Goal: Information Seeking & Learning: Learn about a topic

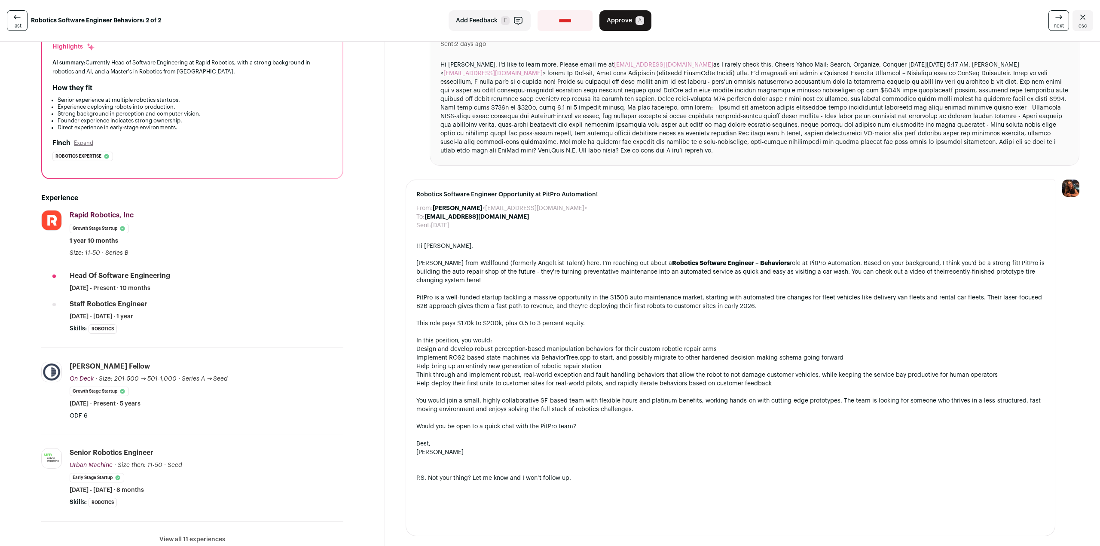
scroll to position [129, 0]
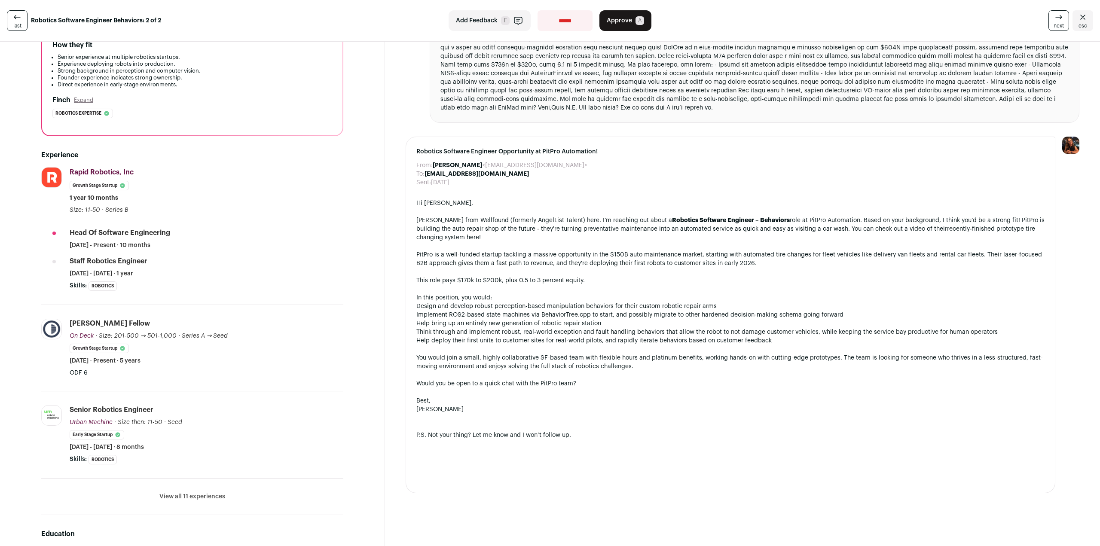
click at [196, 499] on button "View all 11 experiences" at bounding box center [192, 497] width 66 height 9
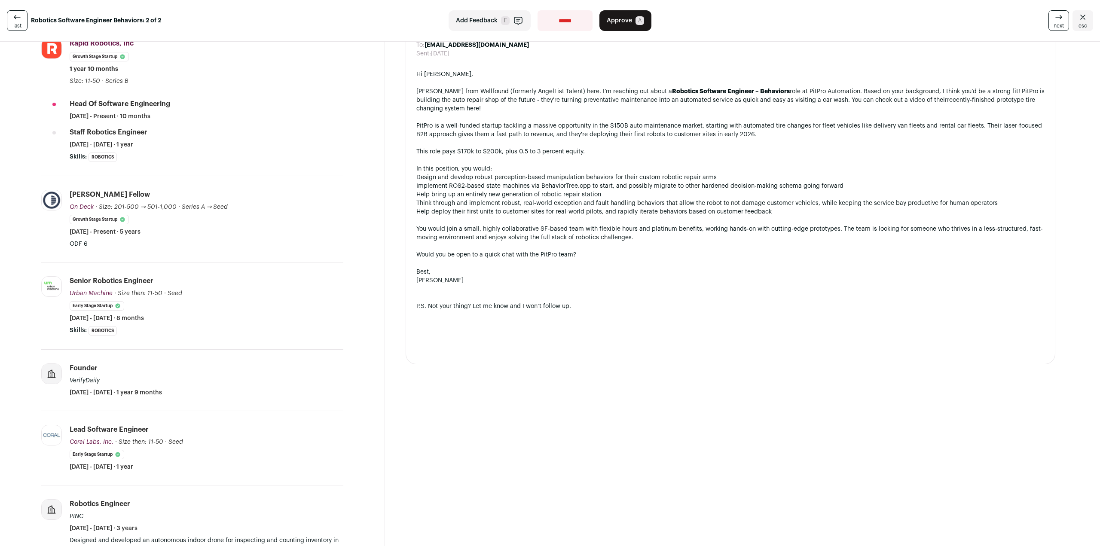
scroll to position [430, 0]
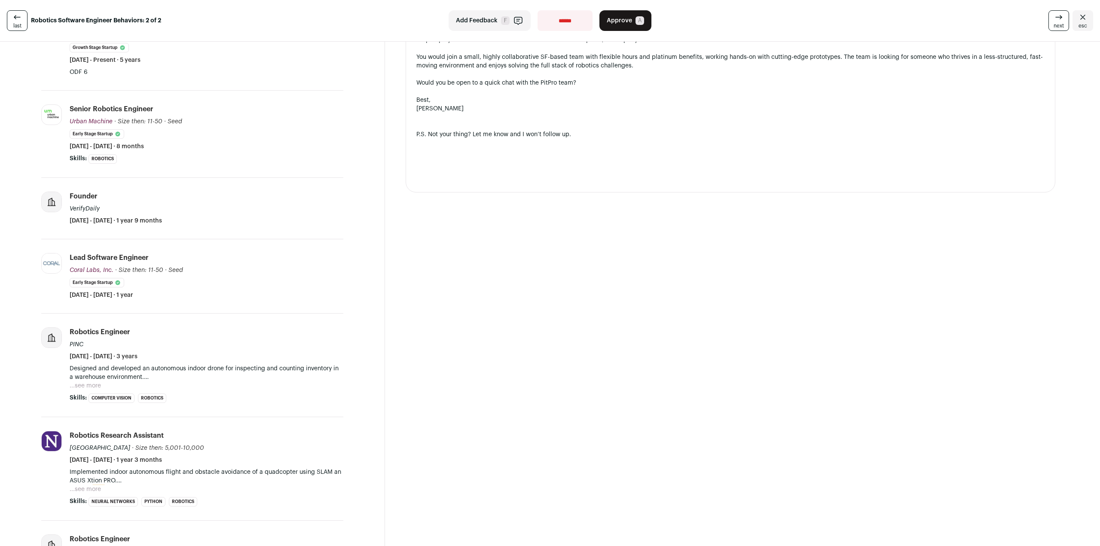
drag, startPoint x: 197, startPoint y: 380, endPoint x: 207, endPoint y: 381, distance: 10.0
click at [207, 381] on p "Designed and developed an autonomous indoor drone for inspecting and counting i…" at bounding box center [207, 373] width 274 height 17
click at [89, 385] on button "...see more" at bounding box center [85, 386] width 31 height 9
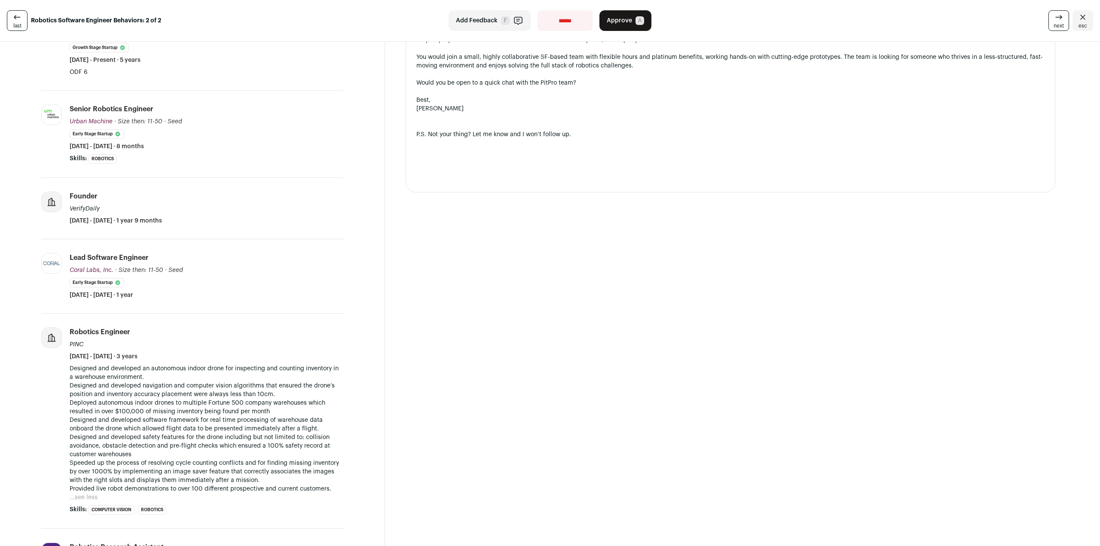
drag, startPoint x: 178, startPoint y: 351, endPoint x: 200, endPoint y: 425, distance: 76.6
click at [200, 425] on li "Robotics Engineer PINC July 2017 - June 2020 · 3 years Designed and developed a…" at bounding box center [207, 421] width 274 height 187
click at [201, 423] on p "Designed and developed an autonomous indoor drone for inspecting and counting i…" at bounding box center [207, 429] width 274 height 129
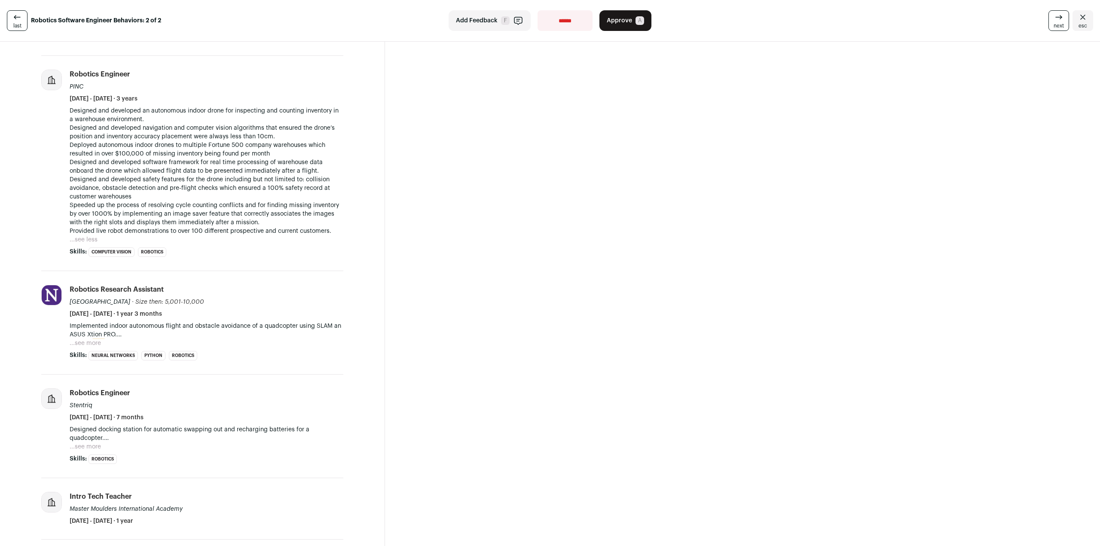
click at [75, 346] on button "...see more" at bounding box center [85, 343] width 31 height 9
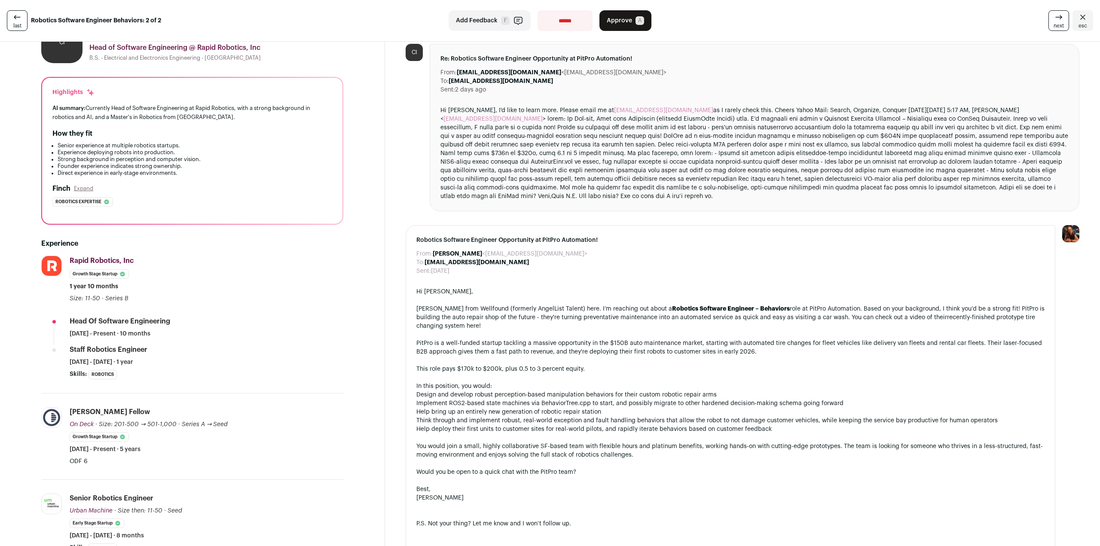
scroll to position [0, 0]
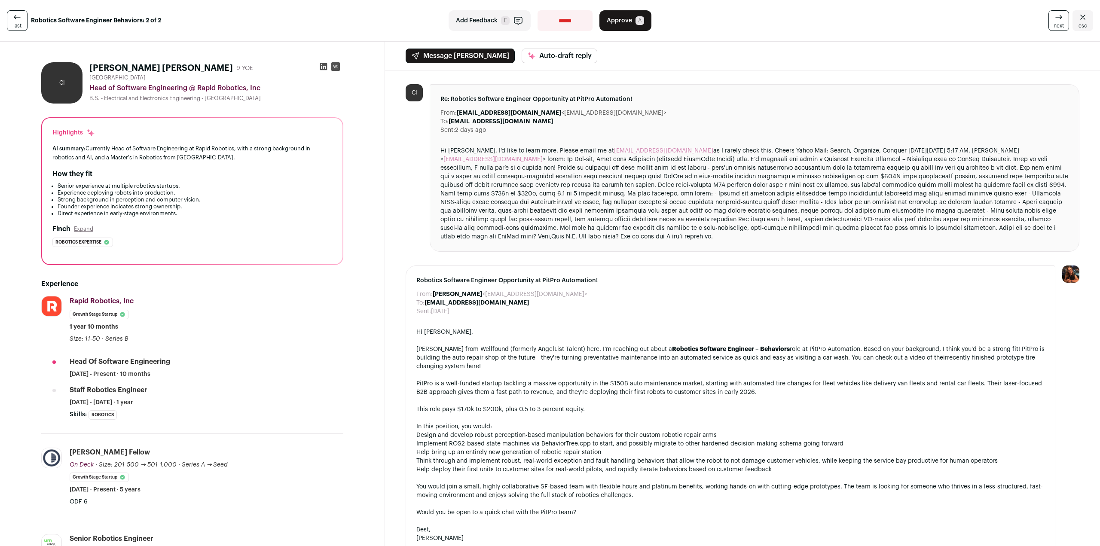
click at [325, 66] on icon at bounding box center [323, 66] width 7 height 7
click at [773, 180] on div "Hi Drew, I'd like to learn more. Please email me at chuchuigbokwe@gmail.com as …" at bounding box center [755, 194] width 628 height 95
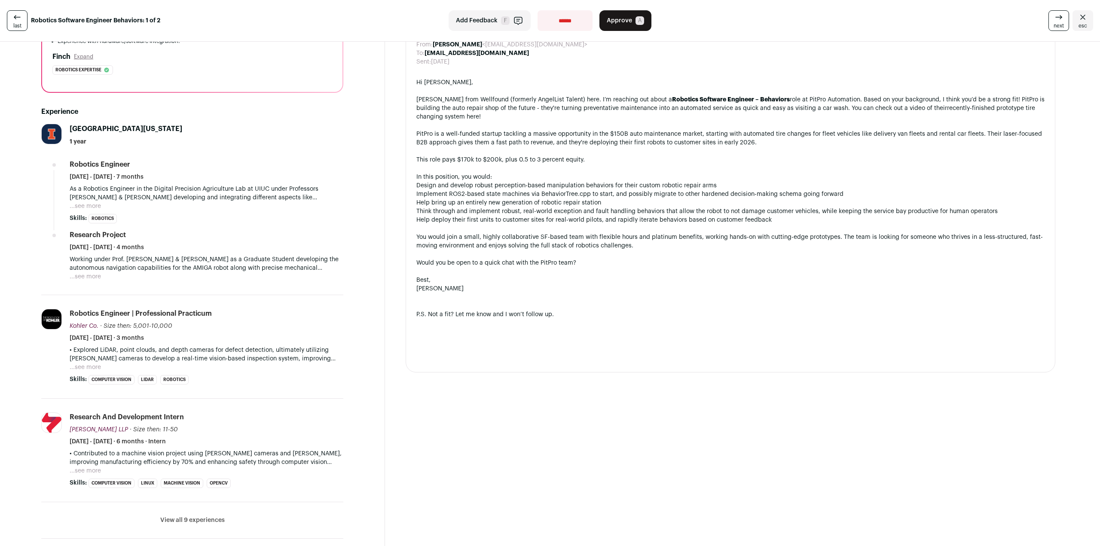
scroll to position [215, 0]
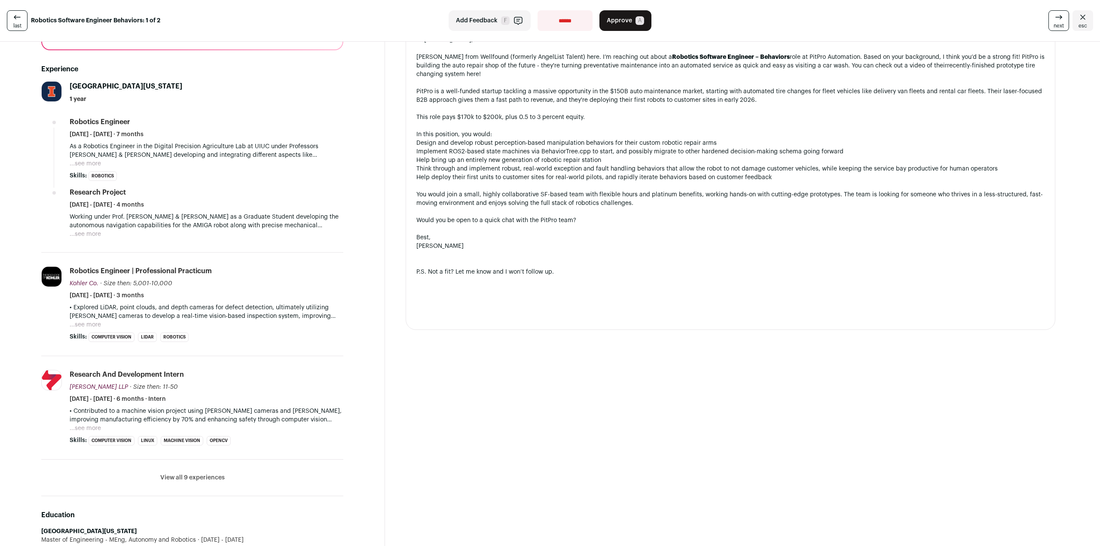
drag, startPoint x: 236, startPoint y: 325, endPoint x: 250, endPoint y: 255, distance: 71.0
click at [250, 255] on li "Kohler Co. kohler.com Add to company list Public / Private Private Valuation Un…" at bounding box center [192, 305] width 302 height 104
click at [26, 437] on div "Janmejay Rathi 1 YOE San Jose, California, United States Robotics Engineer @ Un…" at bounding box center [192, 382] width 343 height 1083
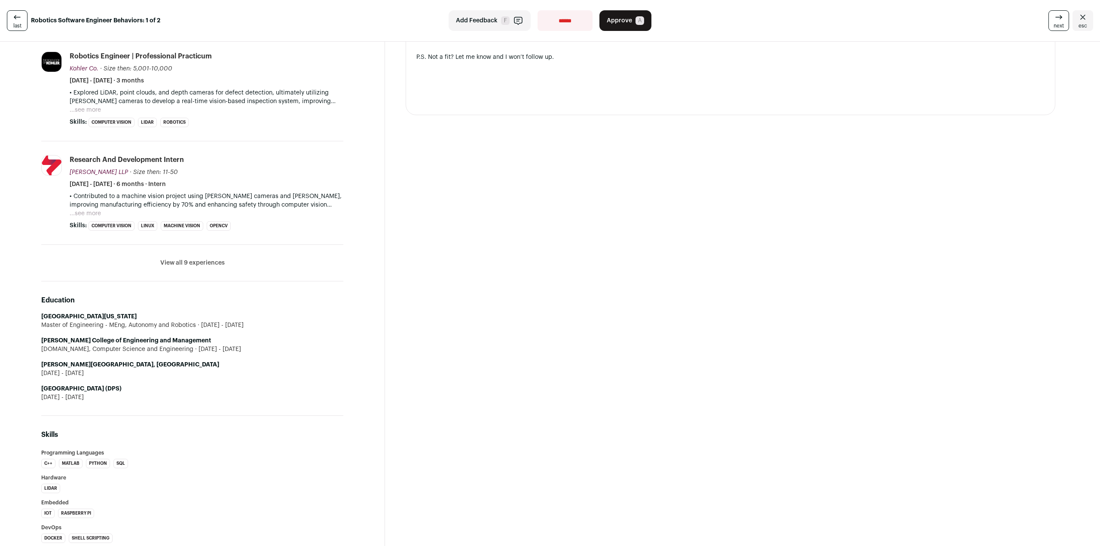
click at [501, 24] on span "F" at bounding box center [505, 20] width 9 height 9
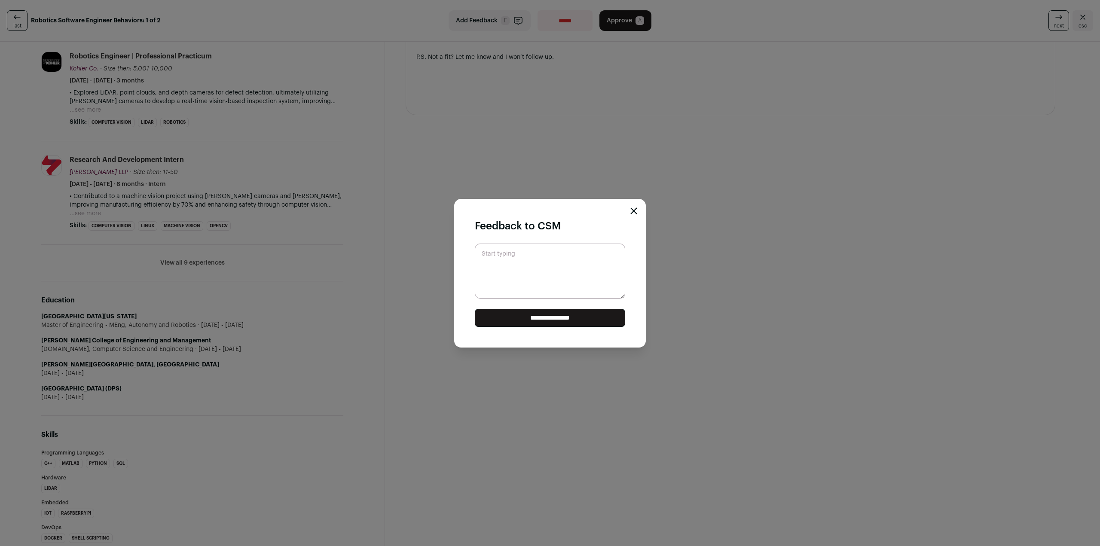
click at [635, 213] on icon "Close modal" at bounding box center [634, 211] width 7 height 7
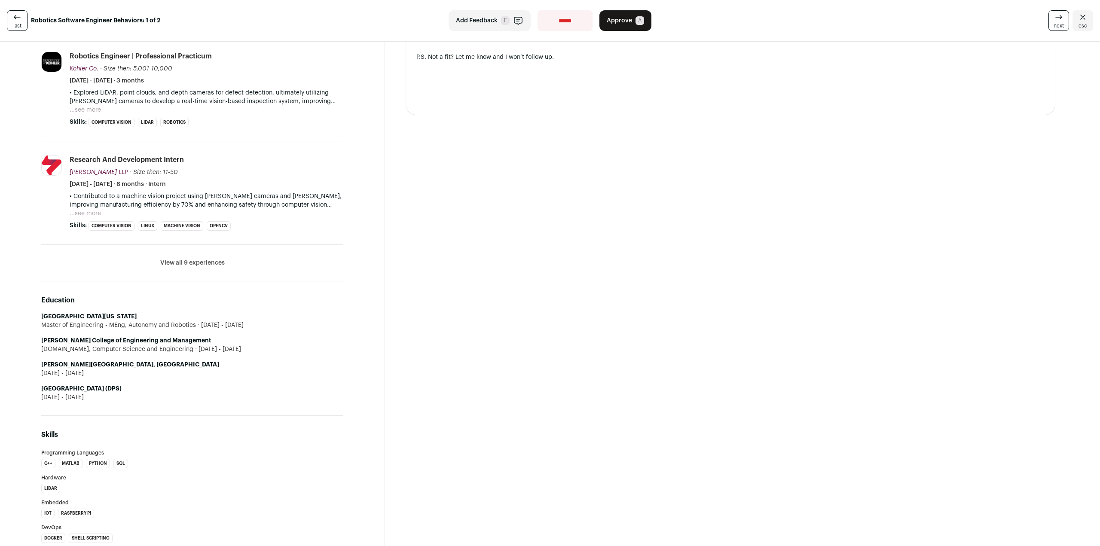
click at [551, 21] on select "**********" at bounding box center [565, 20] width 55 height 21
select select "**********"
click at [538, 10] on select "**********" at bounding box center [565, 20] width 55 height 21
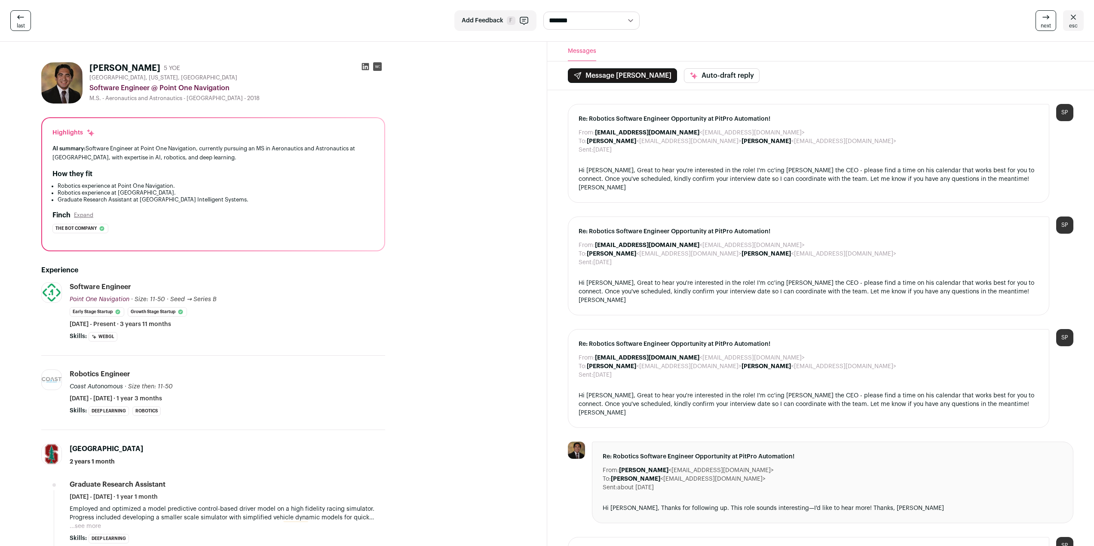
drag, startPoint x: 289, startPoint y: 99, endPoint x: 277, endPoint y: 99, distance: 12.5
click at [277, 99] on div "M.S. - Aeronautics and Astronautics - Stanford University - 2018" at bounding box center [237, 98] width 296 height 7
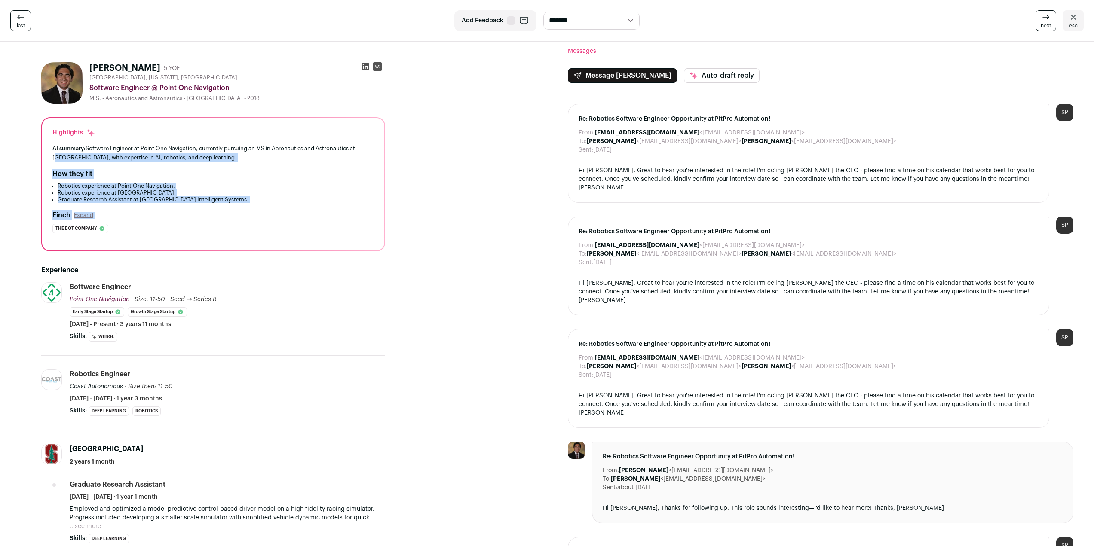
drag, startPoint x: 25, startPoint y: 154, endPoint x: 31, endPoint y: 227, distance: 73.4
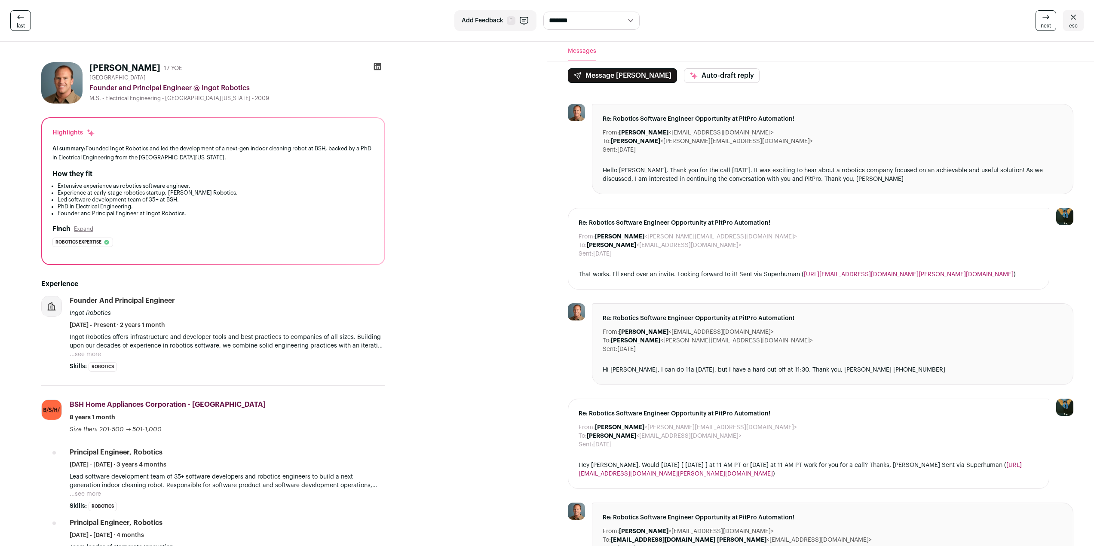
drag, startPoint x: 232, startPoint y: 211, endPoint x: 215, endPoint y: 217, distance: 18.4
click at [215, 217] on li "Founder and Principal Engineer at Ingot Robotics." at bounding box center [216, 213] width 316 height 7
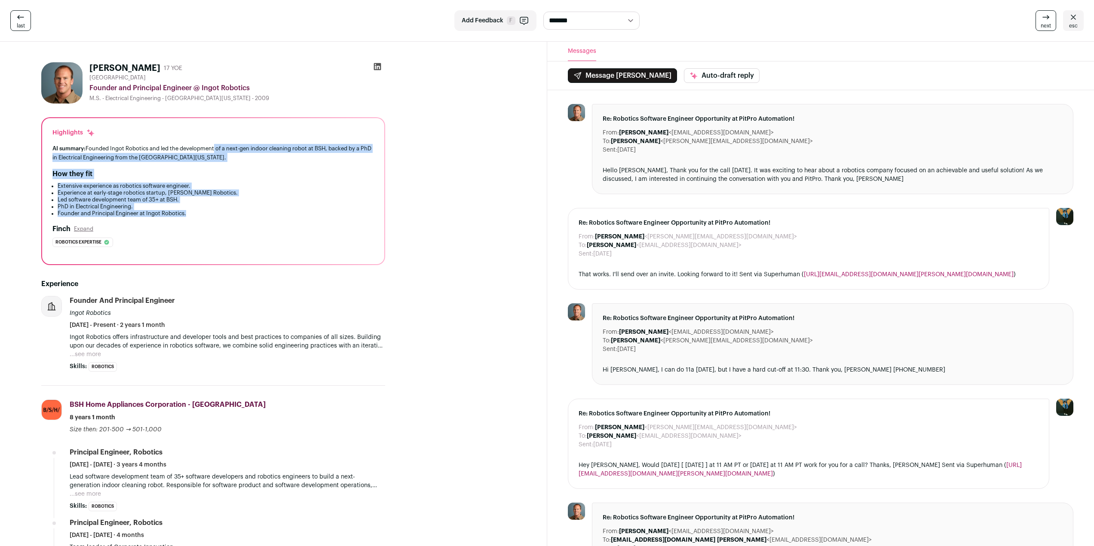
drag, startPoint x: 215, startPoint y: 218, endPoint x: 216, endPoint y: 149, distance: 69.2
click at [216, 149] on div "Highlights AI summary: Founded Ingot Robotics and led the development of a next…" at bounding box center [213, 191] width 342 height 146
click at [205, 206] on li "PhD in Electrical Engineering." at bounding box center [216, 206] width 316 height 7
